Goal: Information Seeking & Learning: Learn about a topic

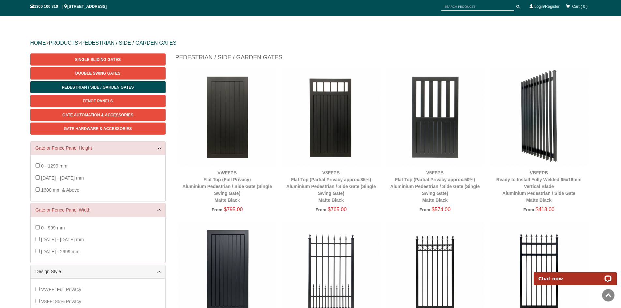
scroll to position [49, 0]
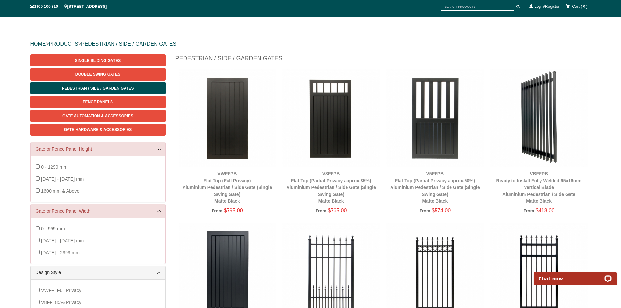
click at [432, 133] on img at bounding box center [436, 118] width 98 height 98
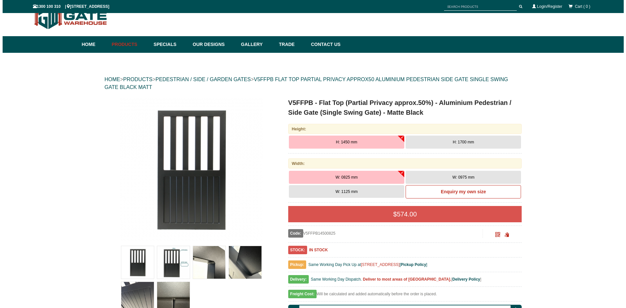
scroll to position [16, 0]
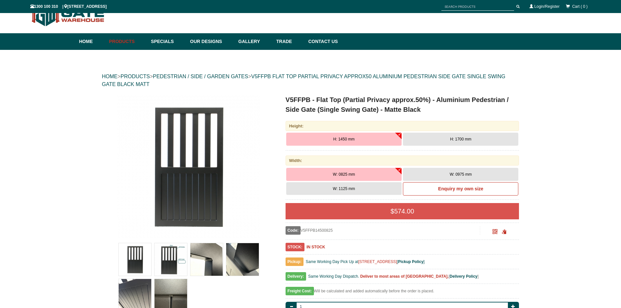
click at [160, 251] on img at bounding box center [171, 259] width 33 height 33
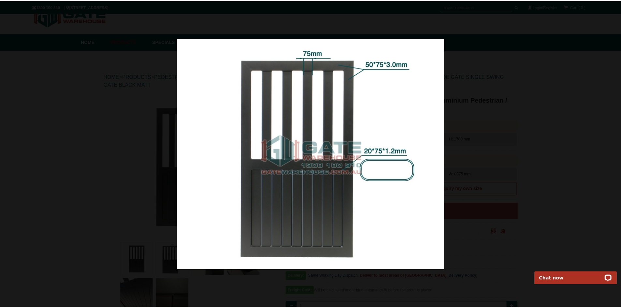
scroll to position [0, 0]
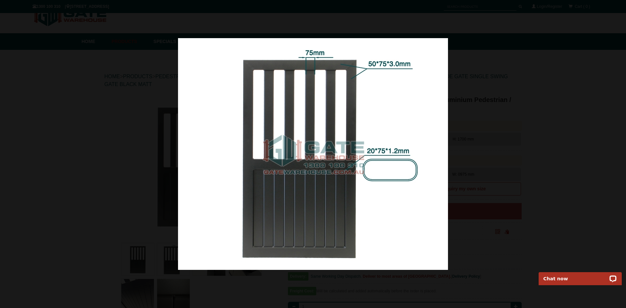
click at [497, 136] on div at bounding box center [313, 154] width 626 height 308
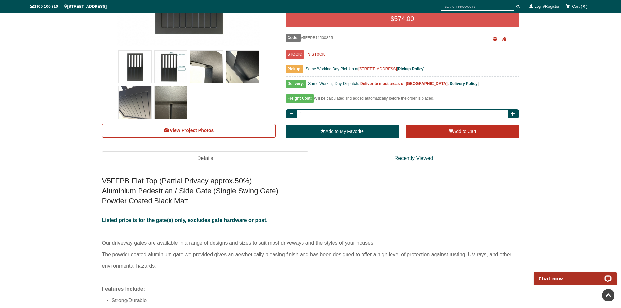
scroll to position [212, 0]
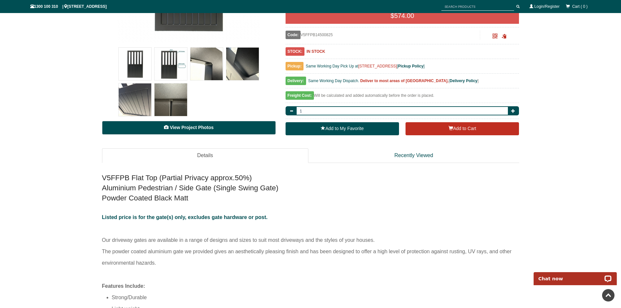
click at [192, 125] on link "View Project Photos" at bounding box center [189, 128] width 174 height 14
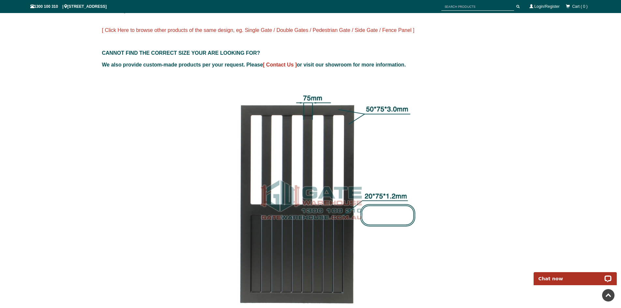
scroll to position [556, 0]
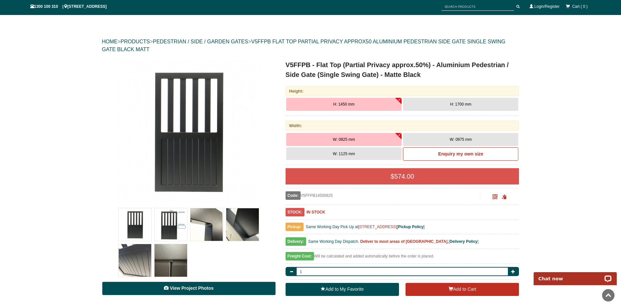
scroll to position [49, 0]
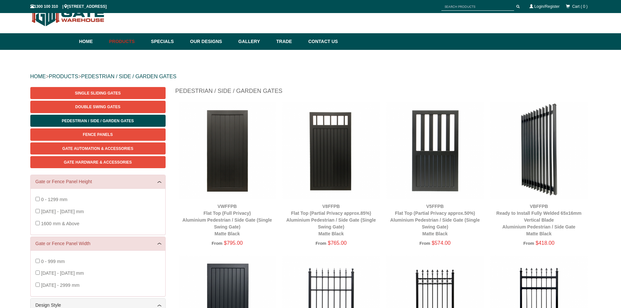
scroll to position [49, 0]
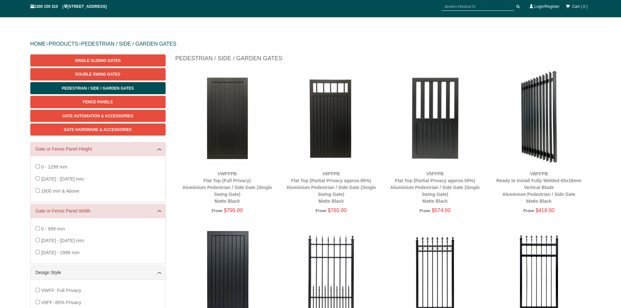
click at [333, 143] on img at bounding box center [331, 118] width 98 height 98
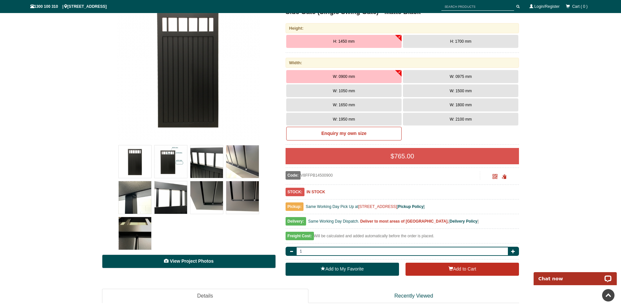
click at [208, 261] on span "View Project Photos" at bounding box center [192, 261] width 44 height 5
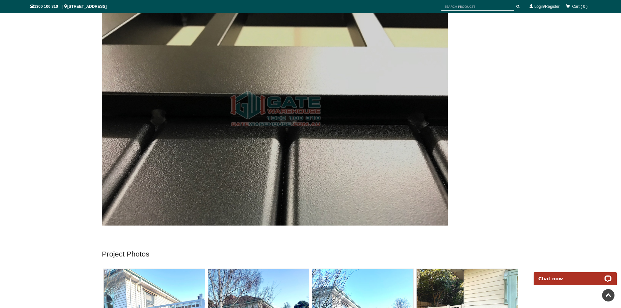
scroll to position [2659, 0]
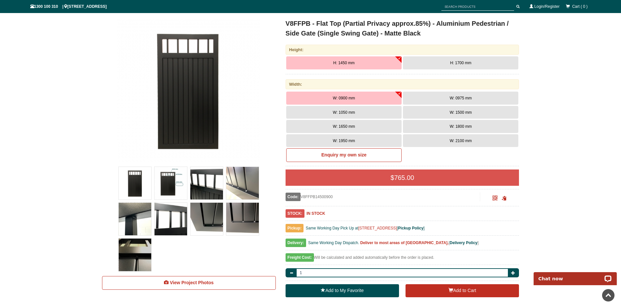
scroll to position [82, 0]
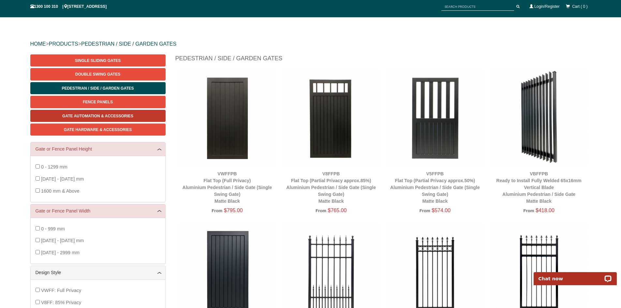
click at [100, 117] on span "Gate Automation & Accessories" at bounding box center [97, 116] width 71 height 5
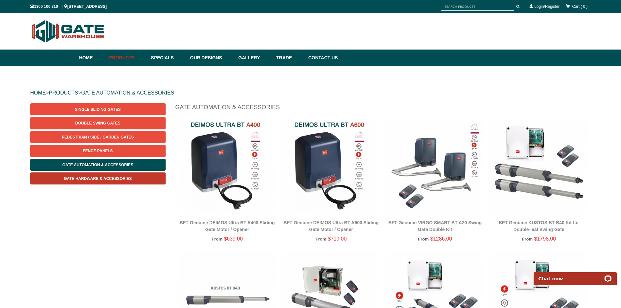
click at [93, 180] on span "Gate Hardware & Accessories" at bounding box center [98, 178] width 68 height 5
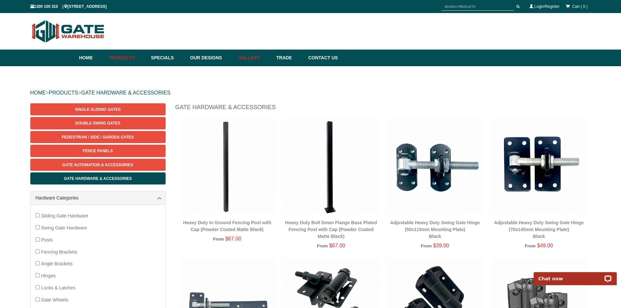
click at [258, 57] on link "Gallery" at bounding box center [254, 58] width 38 height 17
